Goal: Information Seeking & Learning: Find specific fact

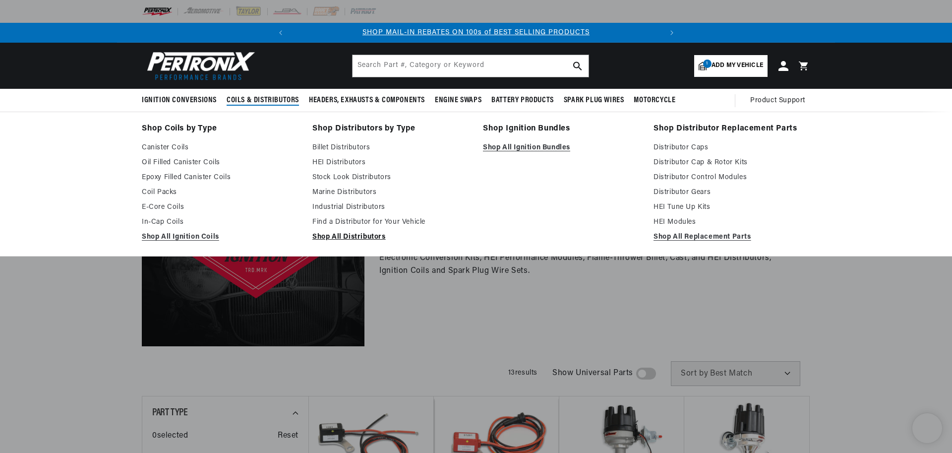
click at [357, 238] on link "Shop All Distributors" at bounding box center [390, 237] width 157 height 12
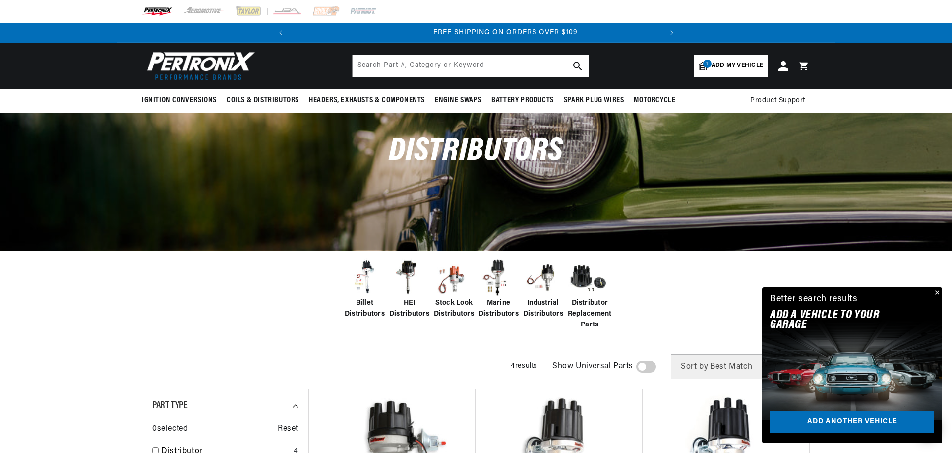
scroll to position [0, 371]
click at [436, 60] on input "text" at bounding box center [471, 66] width 236 height 22
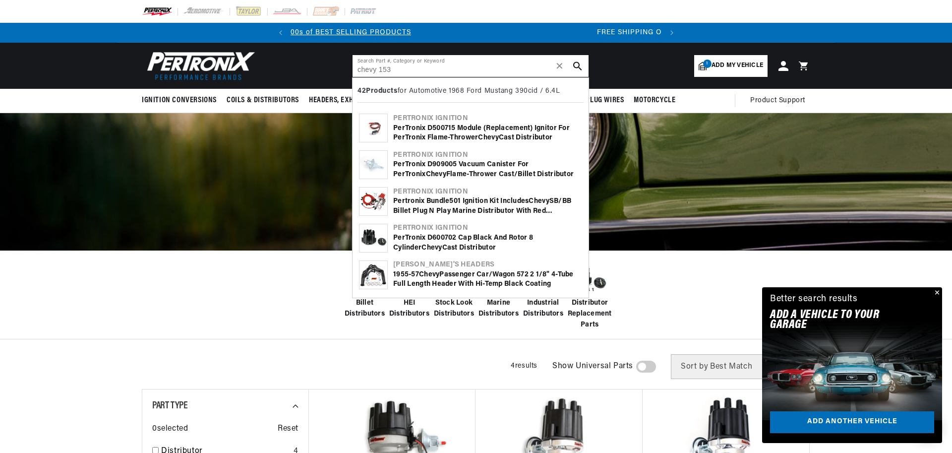
scroll to position [0, 0]
type input "chevy 153"
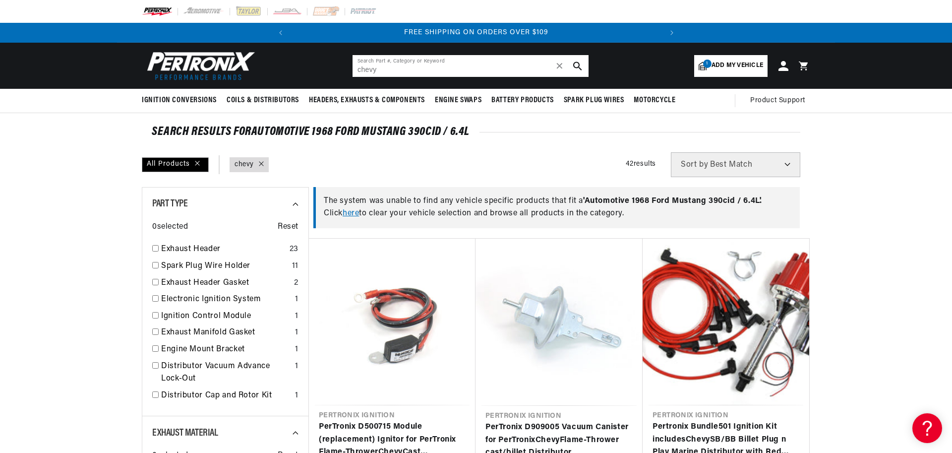
click at [398, 70] on input "chevy" at bounding box center [471, 66] width 236 height 22
type input "Chevy"
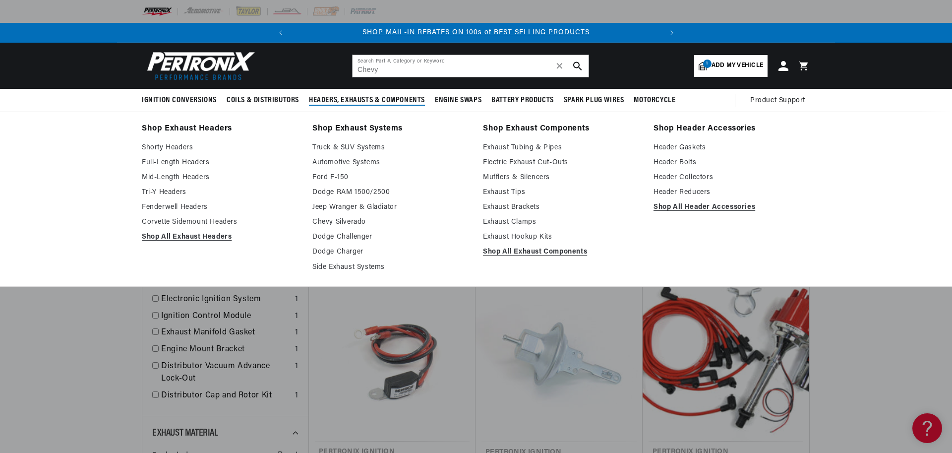
click at [909, 282] on div "Shop Exhaust Headers Shorty Headers Full-Length Headers Mid-Length Headers Tri-…" at bounding box center [476, 199] width 952 height 175
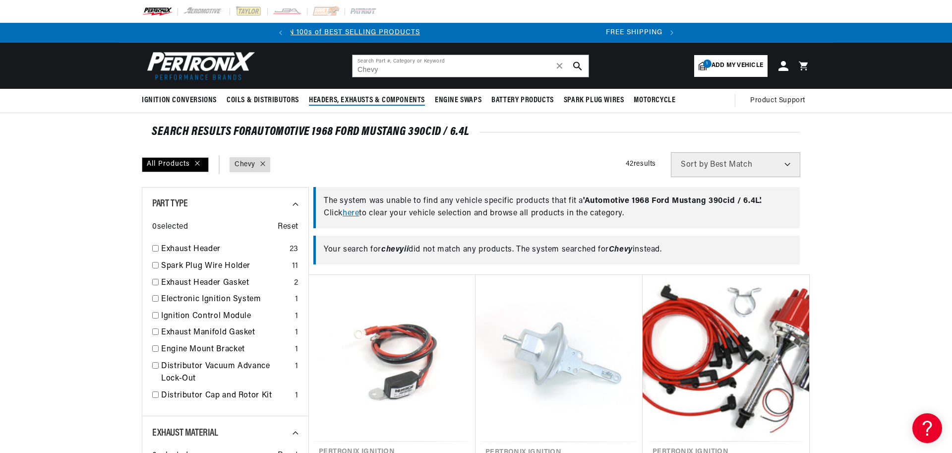
scroll to position [0, 371]
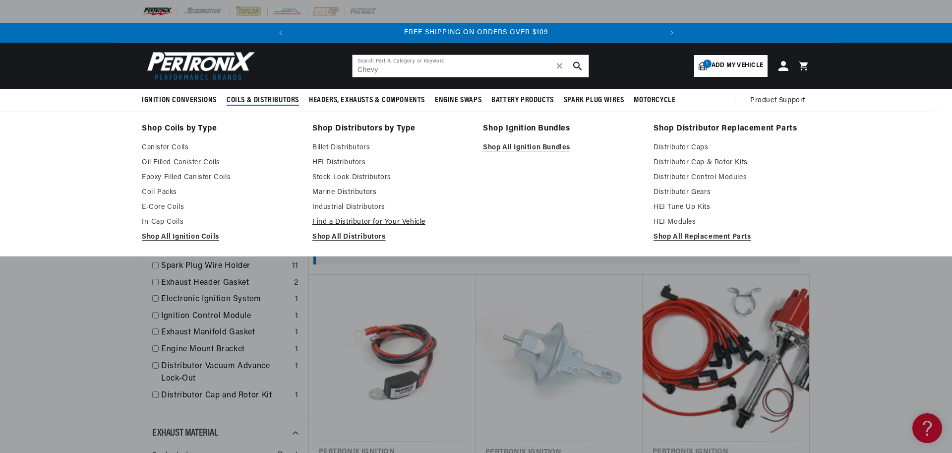
click at [334, 223] on link "Find a Distributor for Your Vehicle" at bounding box center [390, 222] width 157 height 12
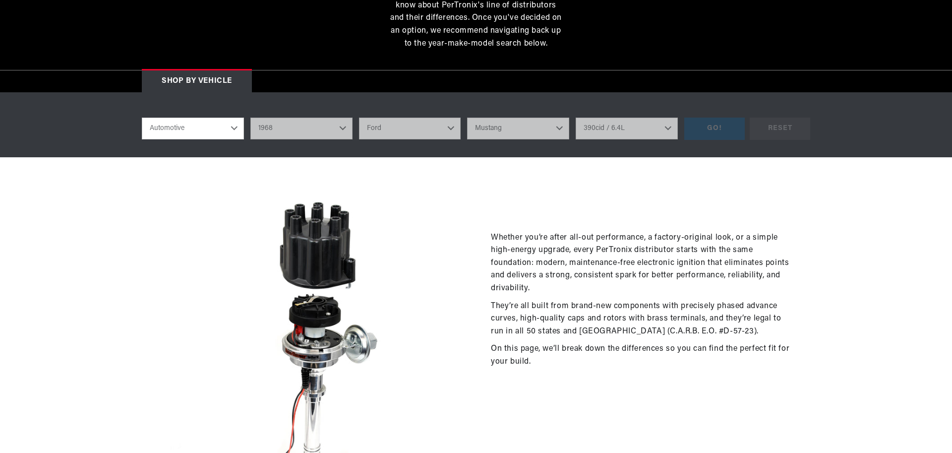
select select "1968"
select select "Ford"
select select "Mustang"
select select "390cid-6.4L"
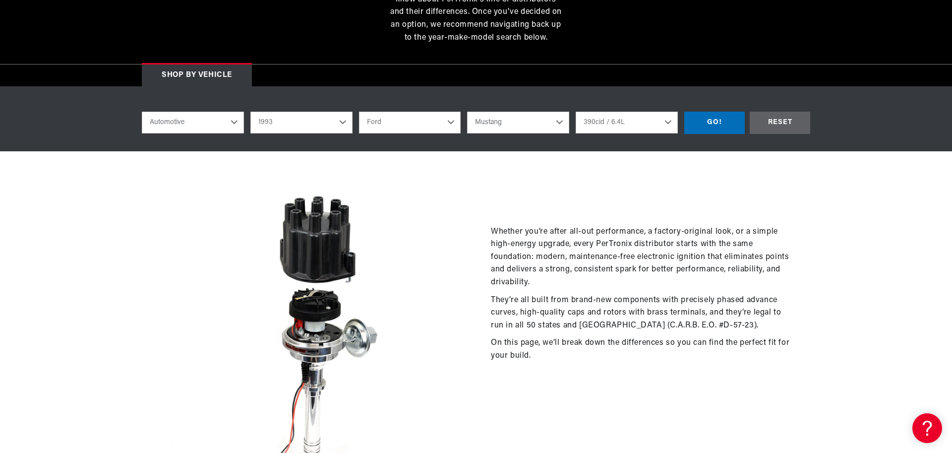
click at [250, 112] on select "2022 2021 2020 2019 2018 2017 2016 2015 2014 2013 2012 2011 2010 2009 2008 2007…" at bounding box center [301, 123] width 102 height 22
select select "1993"
select select "Engine"
click at [359, 112] on select "Buick Cadillac Chevrolet Chrysler Dodge Ford GMC Hyundai Isuzu Jeep Lincoln Maz…" at bounding box center [410, 123] width 102 height 22
select select "Chevrolet"
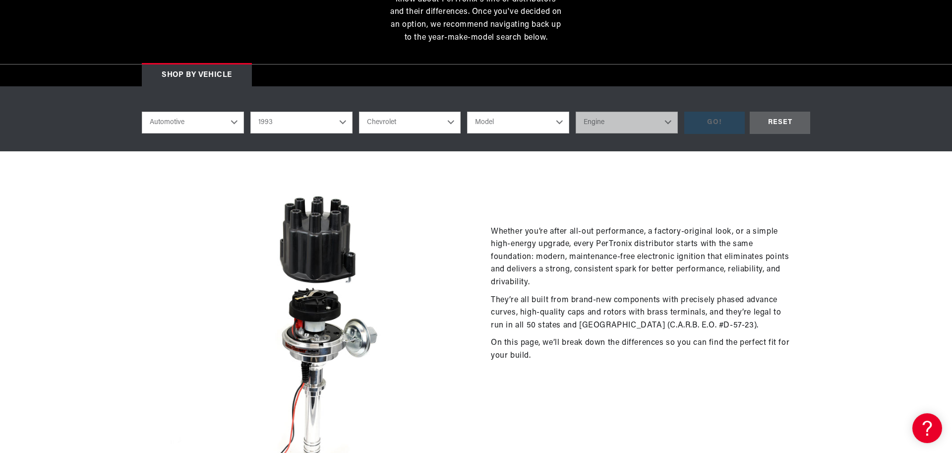
scroll to position [0, 371]
select select "S10"
click at [467, 112] on select "Model Astro Blazer C1500 C1500 Suburban C2500 C2500 Suburban C3500 C3500HD Cama…" at bounding box center [518, 123] width 102 height 22
select select "S10"
click at [597, 123] on select "Engine 2.8L 4.3L" at bounding box center [627, 123] width 102 height 22
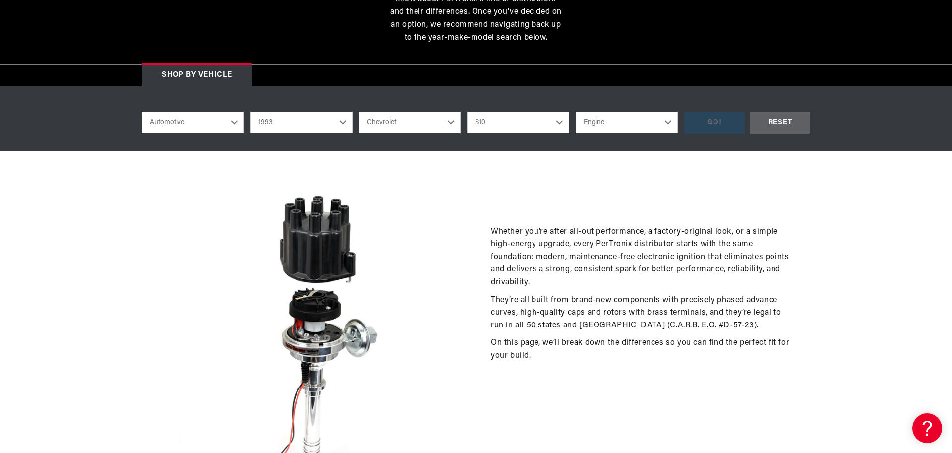
scroll to position [0, 0]
drag, startPoint x: 425, startPoint y: 120, endPoint x: 309, endPoint y: 114, distance: 116.2
click at [309, 114] on div "Automotive Agricultural Industrial Marine Motorcycle 2022 2021 2020 2019 2018 2…" at bounding box center [413, 123] width 542 height 22
click at [250, 112] on select "2022 2021 2020 2019 2018 2017 2016 2015 2014 2013 2012 2011 2010 2009 2008 2007…" at bounding box center [301, 123] width 102 height 22
select select "1982"
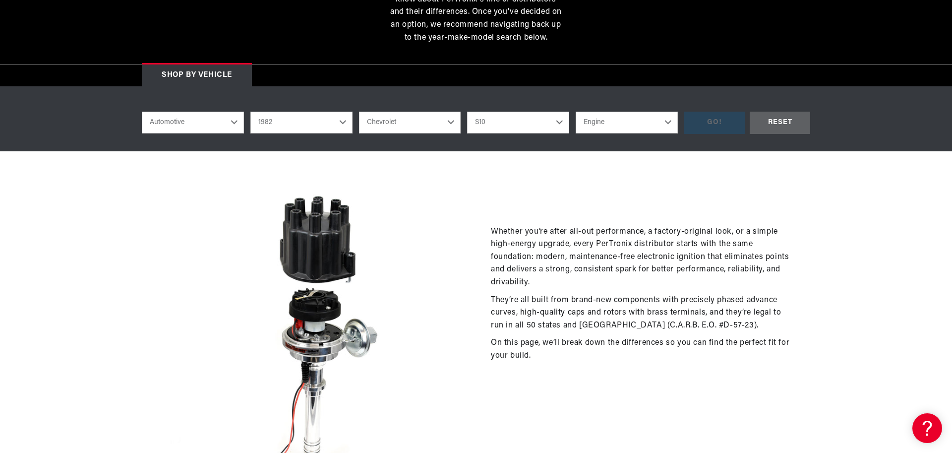
click at [407, 107] on div "shop by vehicle What are you working on? Automotive Agricultural Industrial Mar…" at bounding box center [476, 122] width 668 height 37
drag, startPoint x: 502, startPoint y: 120, endPoint x: 626, endPoint y: 118, distance: 124.5
click at [626, 118] on div "Automotive Agricultural Industrial Marine Motorcycle 2022 2021 2020 2019 2018 2…" at bounding box center [413, 123] width 542 height 22
drag, startPoint x: 621, startPoint y: 121, endPoint x: 601, endPoint y: 123, distance: 20.4
click at [601, 123] on select "Engine 2.8L" at bounding box center [627, 123] width 102 height 22
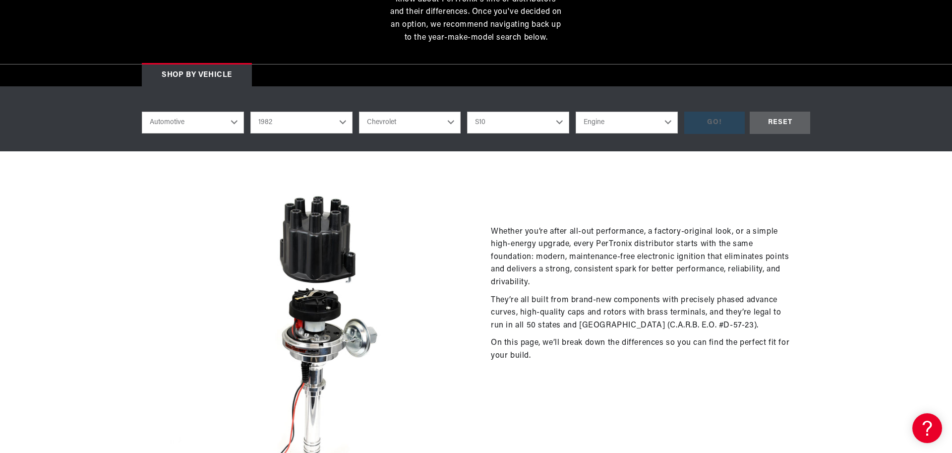
scroll to position [0, 371]
drag, startPoint x: 519, startPoint y: 117, endPoint x: 437, endPoint y: 122, distance: 82.0
click at [437, 122] on div "Automotive Agricultural Industrial Marine Motorcycle 2022 2021 2020 2019 2018 2…" at bounding box center [413, 123] width 542 height 22
click at [359, 112] on select "American Motors Avanti Buick Cadillac Checker Chevrolet Chrysler Dodge Ford GMC…" at bounding box center [410, 123] width 102 height 22
select select "GMC"
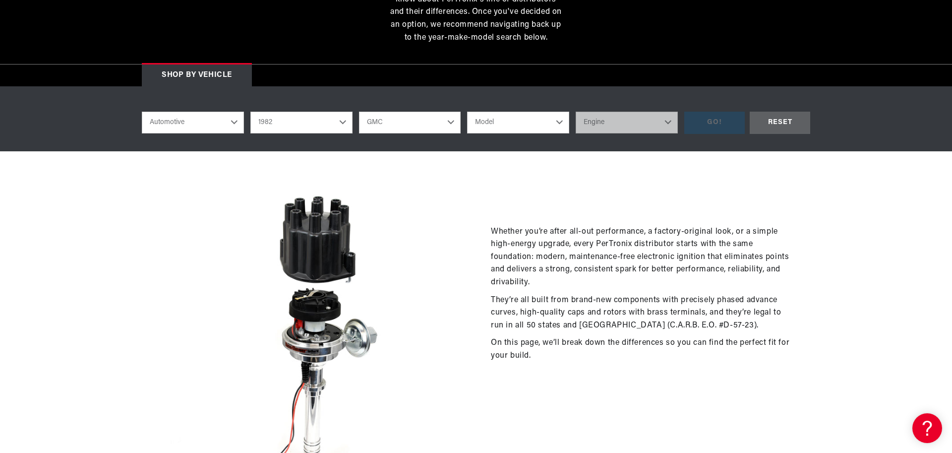
select select "S15"
click at [467, 112] on select "Model B6000 C1500 C1500 Suburban C2500 C2500 Suburban C3500 C6000 C7000 Caballe…" at bounding box center [518, 123] width 102 height 22
select select "S15"
drag, startPoint x: 611, startPoint y: 118, endPoint x: 432, endPoint y: 118, distance: 179.0
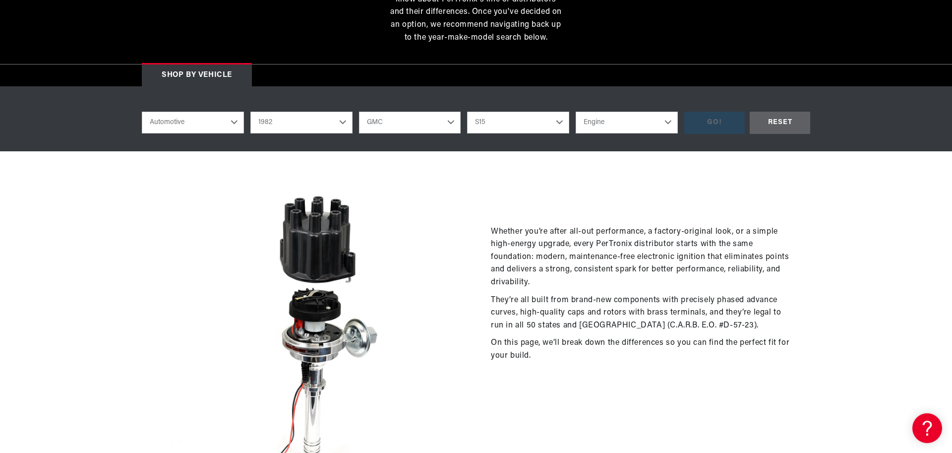
click at [432, 116] on div "Automotive Agricultural Industrial Marine Motorcycle 2022 2021 2020 2019 2018 2…" at bounding box center [413, 123] width 542 height 22
click at [359, 112] on select "American Motors Avanti Buick Cadillac Checker Chevrolet Chrysler Dodge Ford GMC…" at bounding box center [410, 123] width 102 height 22
select select "Pontiac"
select select "Firebird"
click at [467, 112] on select "Model Bonneville Firebird Grand LeMans Grand Prix Parisienne" at bounding box center [518, 123] width 102 height 22
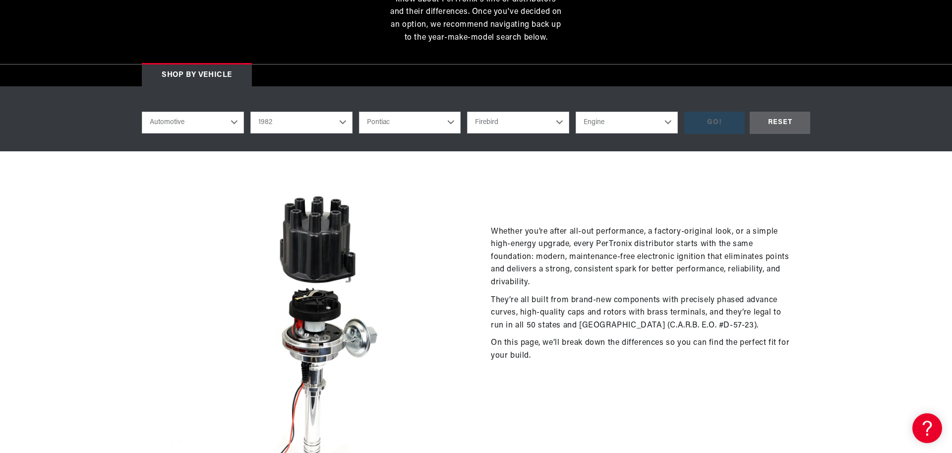
drag, startPoint x: 591, startPoint y: 122, endPoint x: 564, endPoint y: 125, distance: 27.4
click at [564, 125] on div "Automotive Agricultural Industrial Marine Motorcycle 2022 2021 2020 2019 2018 2…" at bounding box center [413, 123] width 542 height 22
click at [550, 103] on div "shop by vehicle What are you working on? Automotive Agricultural Industrial Mar…" at bounding box center [476, 118] width 952 height 65
click at [467, 112] on select "Bonneville Firebird Grand LeMans Grand Prix Parisienne" at bounding box center [518, 123] width 102 height 22
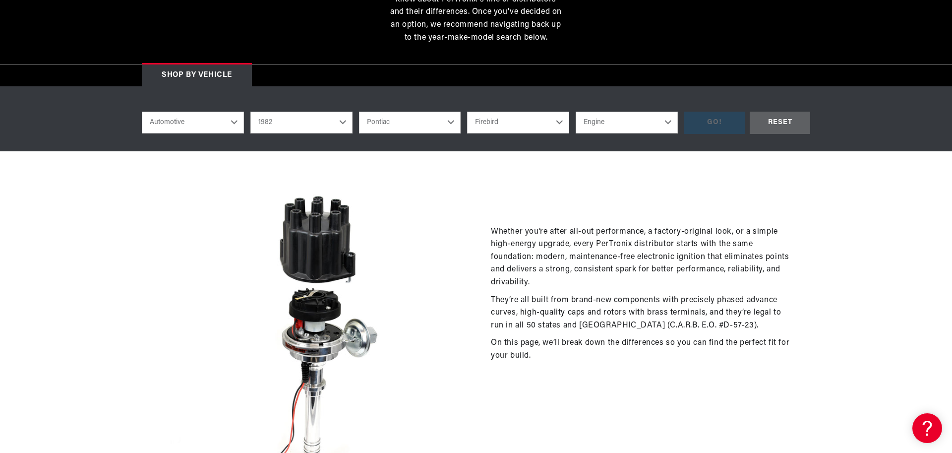
select select "Grand-Prix"
drag, startPoint x: 634, startPoint y: 122, endPoint x: 556, endPoint y: 120, distance: 77.4
click at [556, 120] on div "Automotive Agricultural Industrial Marine Motorcycle 2022 2021 2020 2019 2018 2…" at bounding box center [413, 123] width 542 height 22
click at [195, 118] on select "Automotive Agricultural Industrial Marine Motorcycle" at bounding box center [193, 123] width 102 height 22
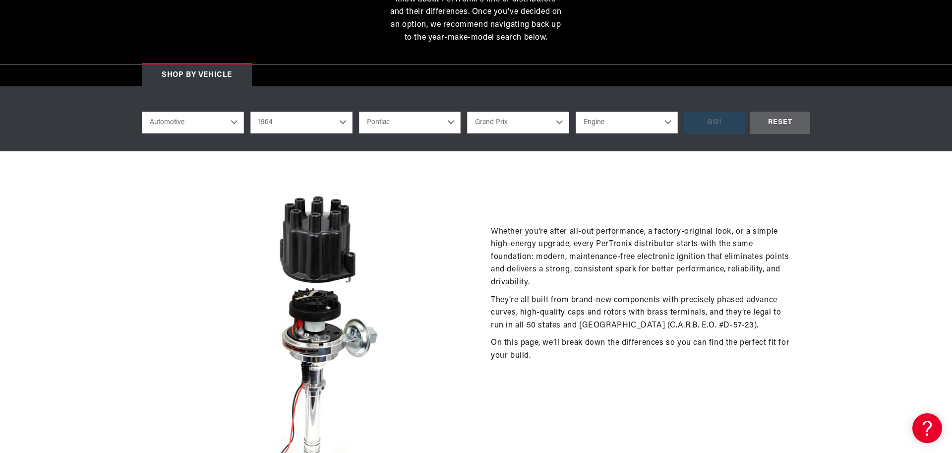
click at [250, 112] on select "2022 2021 2020 2019 2018 2017 2016 2015 2014 2013 2012 2011 2010 2009 2008 2007…" at bounding box center [301, 123] width 102 height 22
select select "1964"
click at [359, 112] on select "American Motors Aston Martin Austin Austin Healey Bentley Buick Cadillac Chevro…" at bounding box center [410, 123] width 102 height 22
select select "Chevrolet"
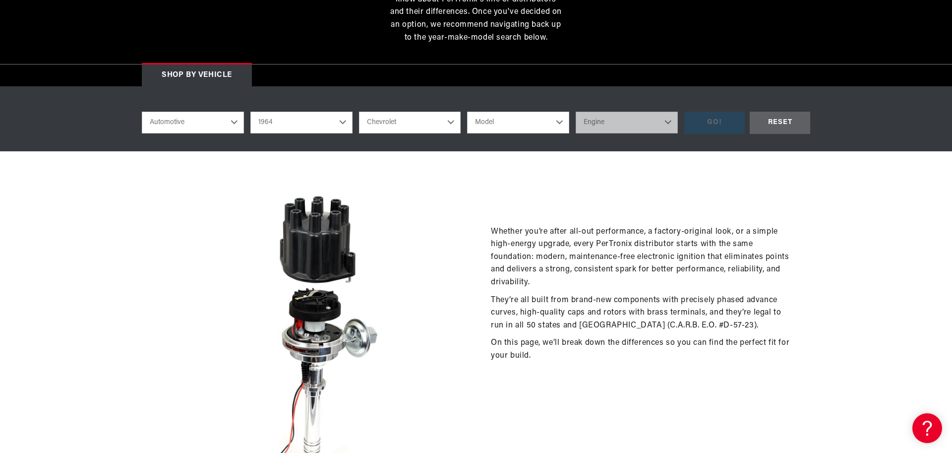
select select "Chevy-II"
click at [467, 112] on select "Model Bel Air Biscayne C10 Pickup C20 Pickup C30 Pickup Chevelle Chevy II Corva…" at bounding box center [518, 123] width 102 height 22
select select "Chevy-II"
select select "153cid-2.5L"
click at [576, 112] on select "Engine 4.1L 6.5L 153cid / 2.5L 194cid / 3.2L 230cid / 3.8L 283cid / 4.6L 305cid…" at bounding box center [627, 123] width 102 height 22
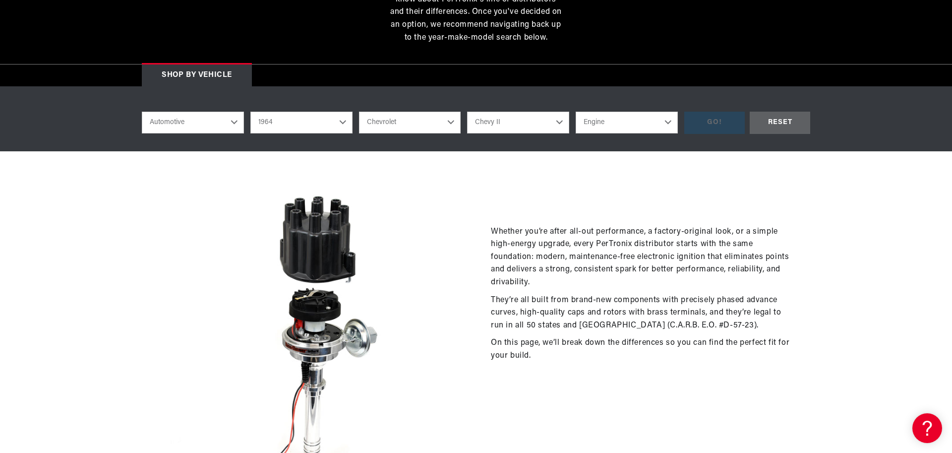
select select "153cid-2.5L"
click at [703, 120] on div "GO!" at bounding box center [714, 123] width 60 height 22
